Goal: Task Accomplishment & Management: Manage account settings

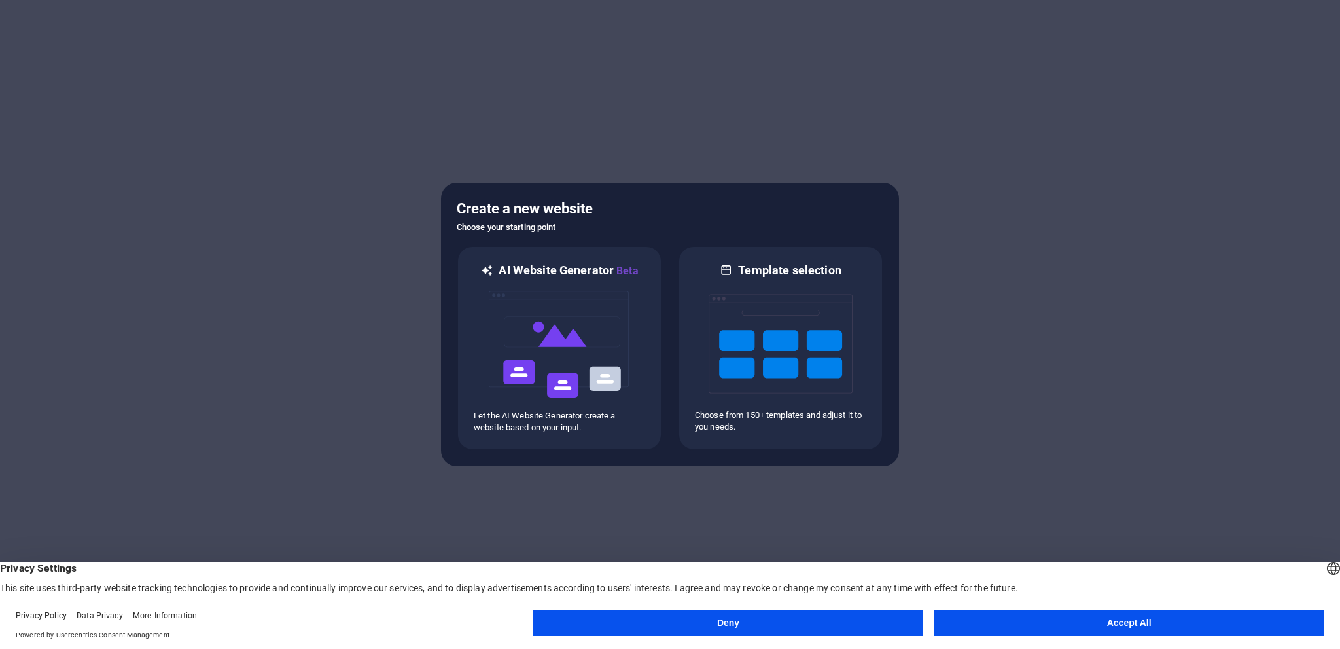
click at [762, 627] on button "Deny" at bounding box center [728, 622] width 391 height 26
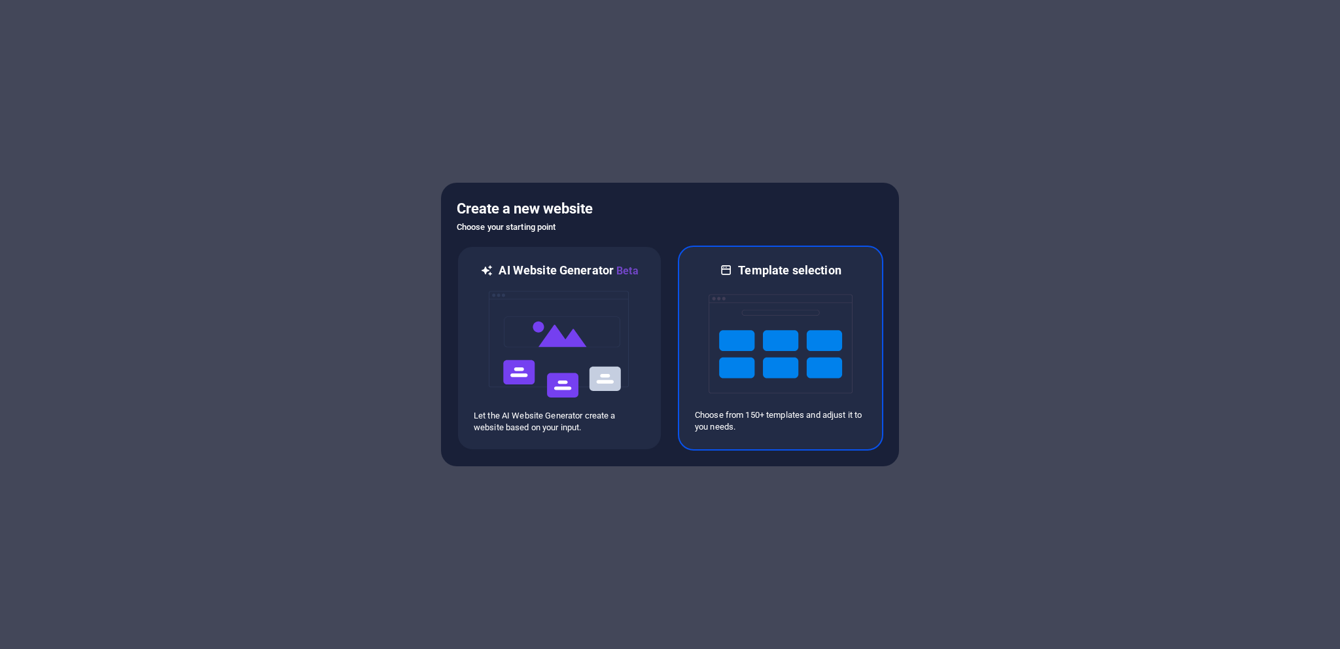
click at [749, 320] on img at bounding box center [781, 343] width 144 height 131
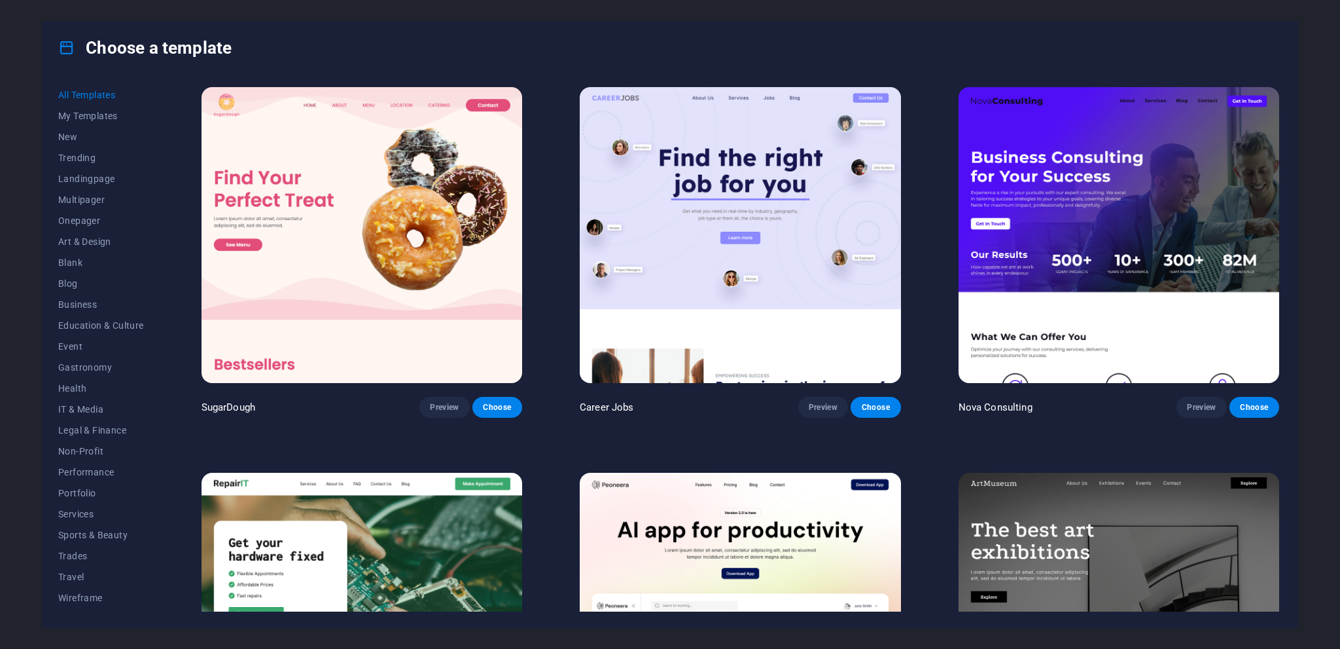
click at [373, 255] on img at bounding box center [362, 235] width 321 height 296
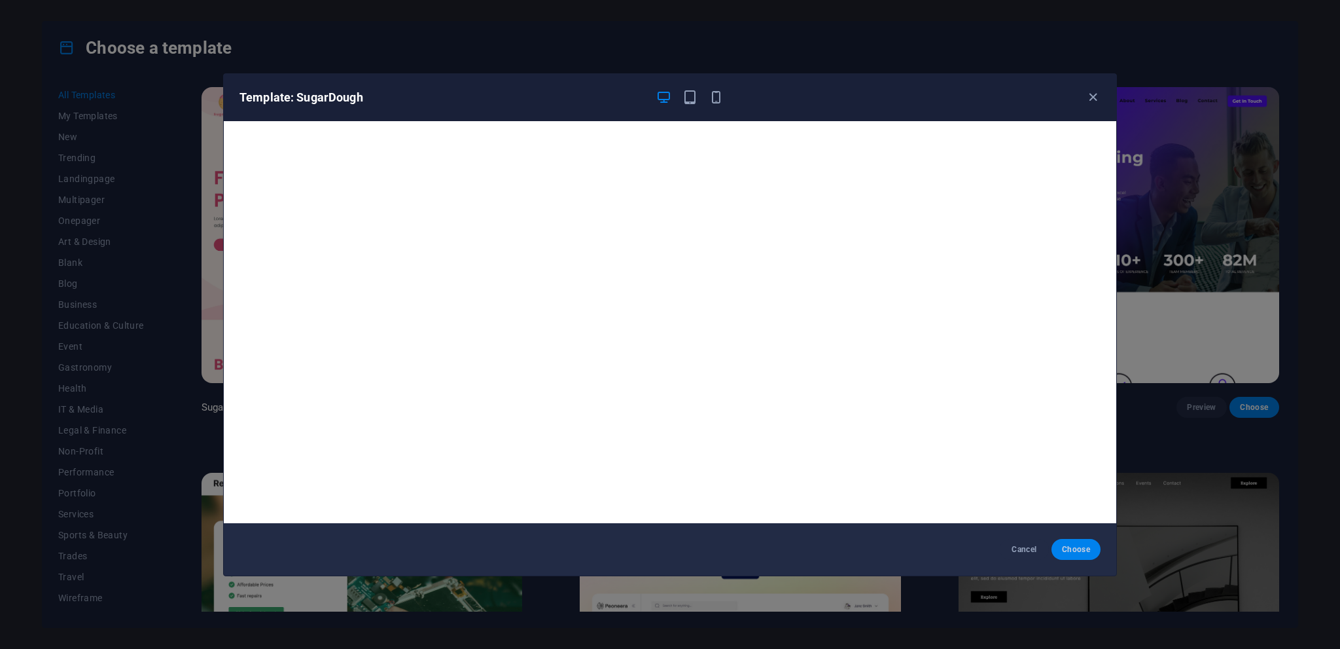
click at [1069, 546] on span "Choose" at bounding box center [1076, 549] width 28 height 10
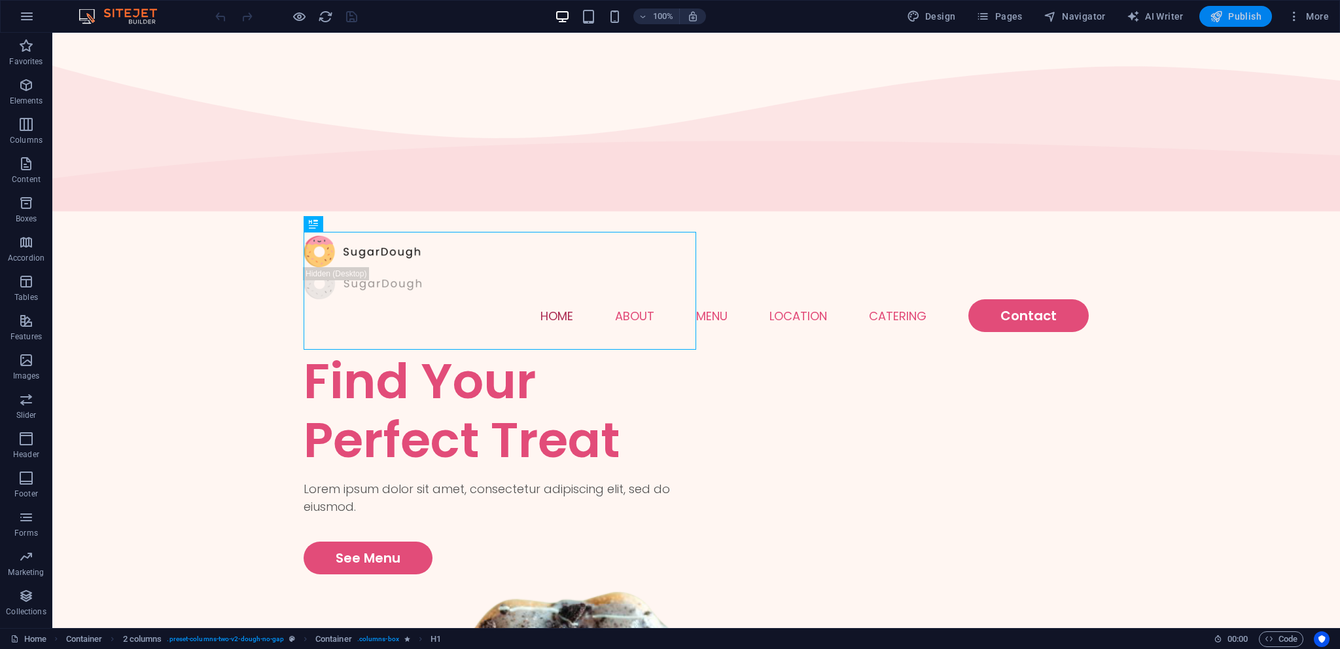
click at [1238, 20] on span "Publish" at bounding box center [1236, 16] width 52 height 13
click at [1310, 18] on span "More" at bounding box center [1308, 16] width 41 height 13
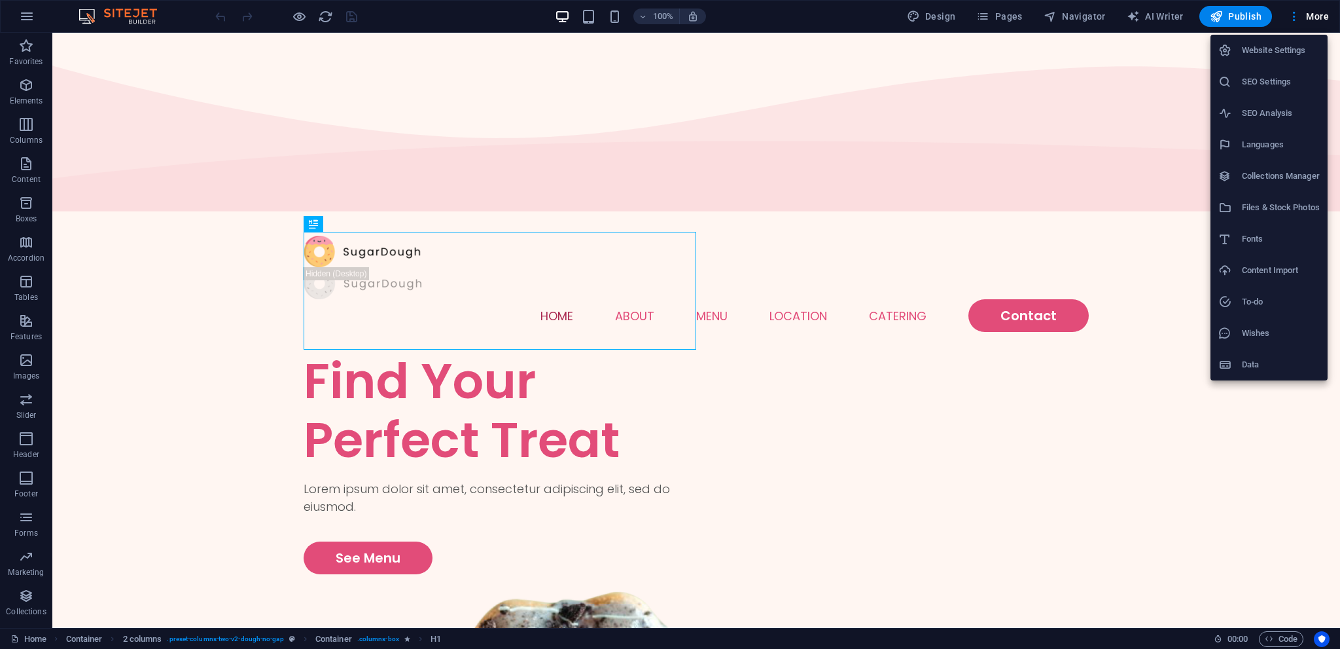
click at [1273, 45] on h6 "Website Settings" at bounding box center [1281, 51] width 78 height 16
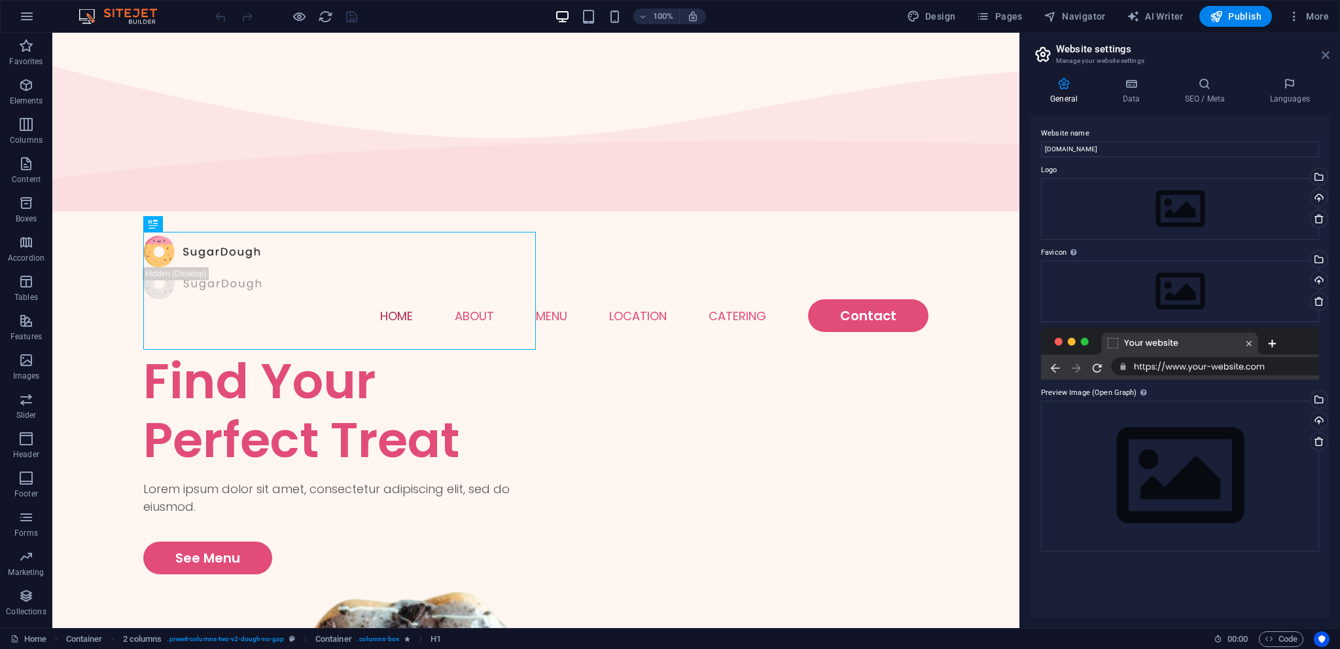
click at [1328, 52] on icon at bounding box center [1326, 55] width 8 height 10
